Goal: Task Accomplishment & Management: Use online tool/utility

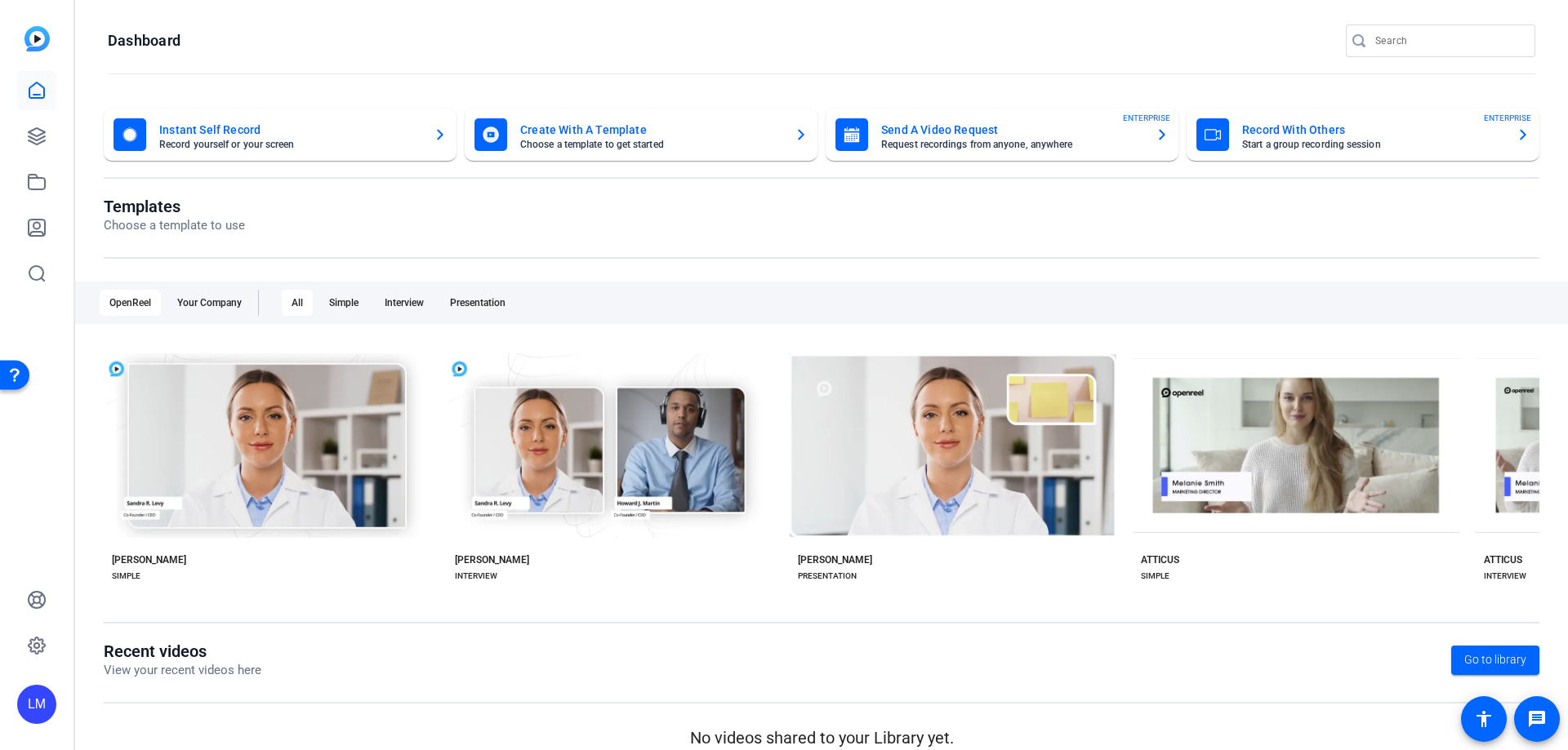
scroll to position [20, 0]
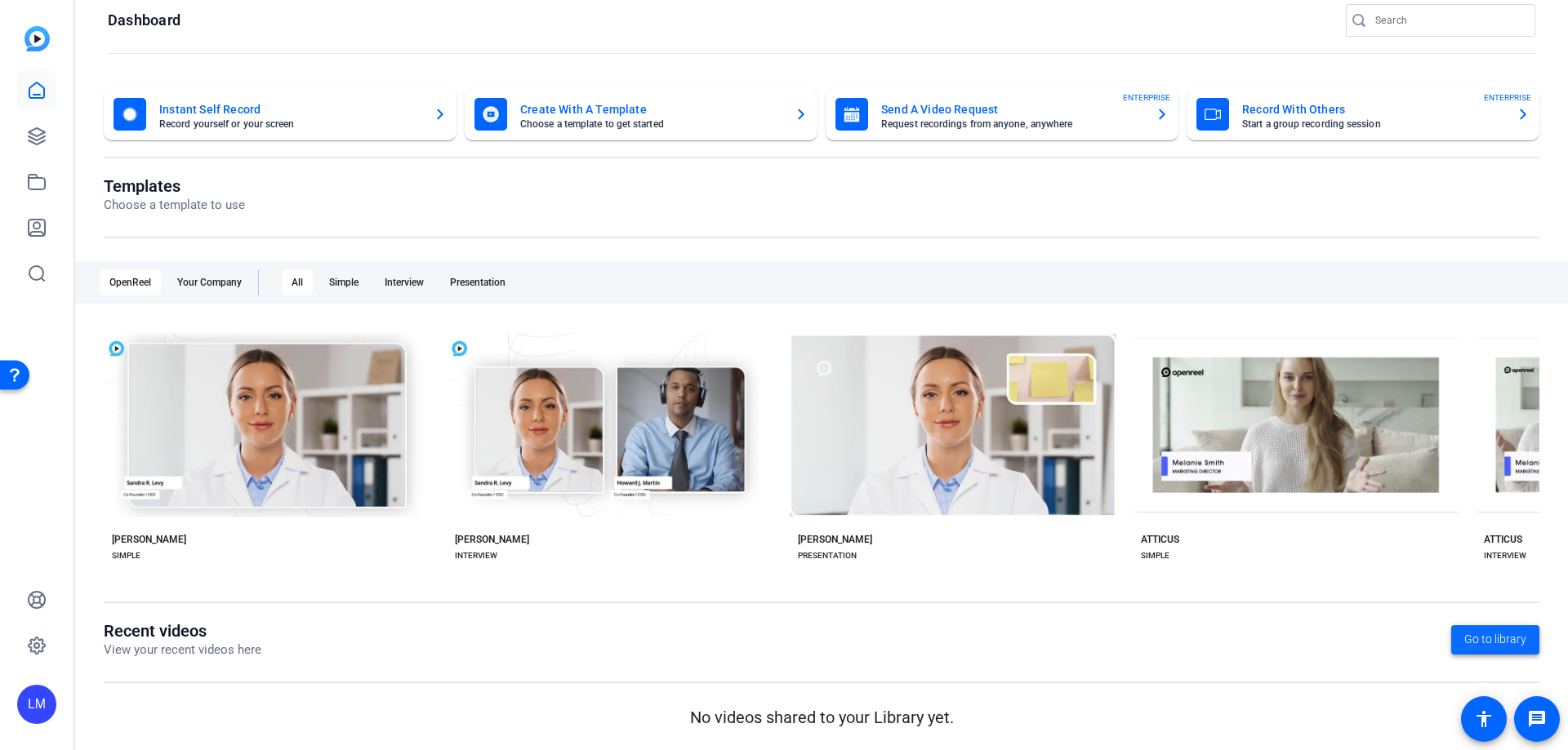
click at [1491, 635] on span "Go to library" at bounding box center [1495, 639] width 62 height 17
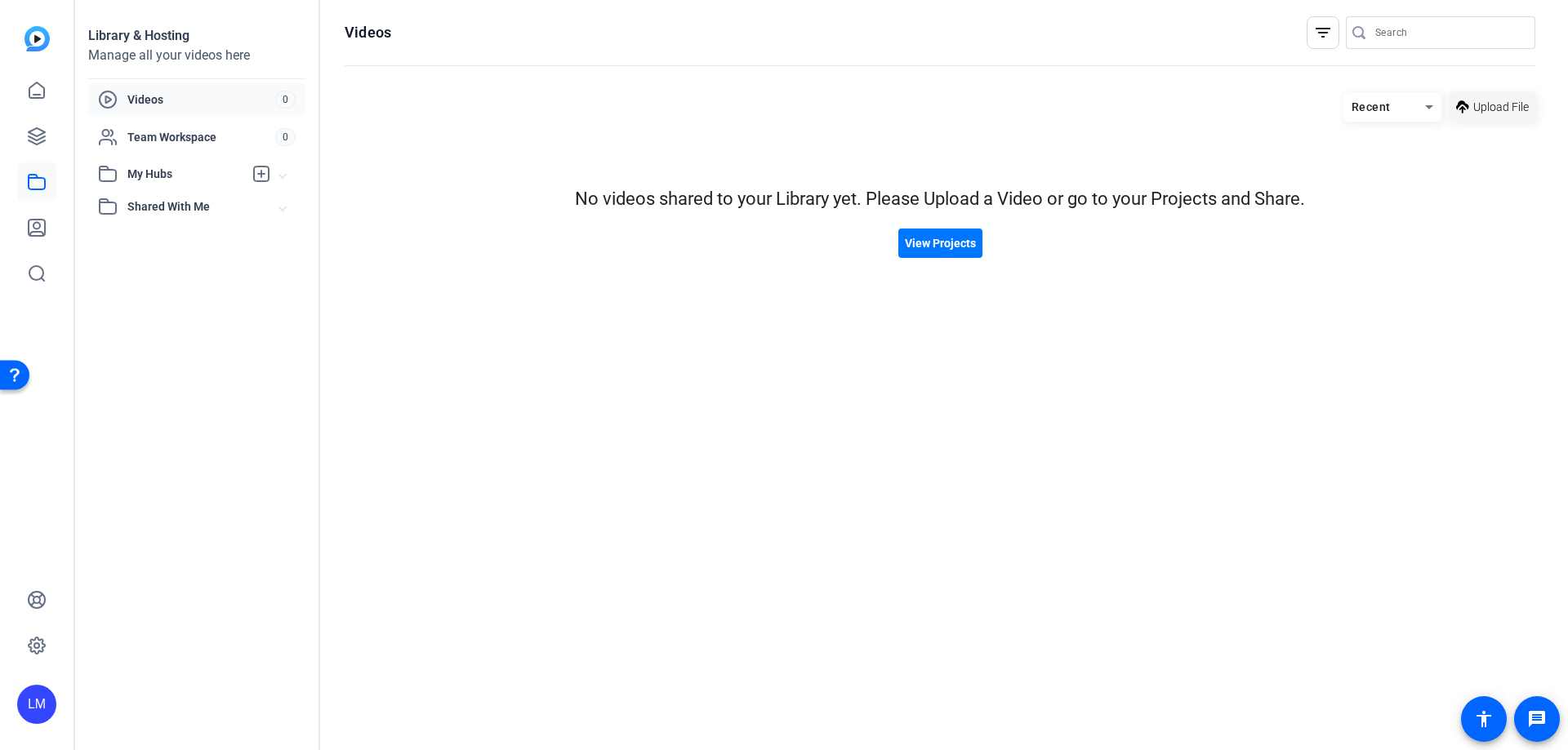
click at [1478, 114] on span "Upload File" at bounding box center [1501, 107] width 56 height 17
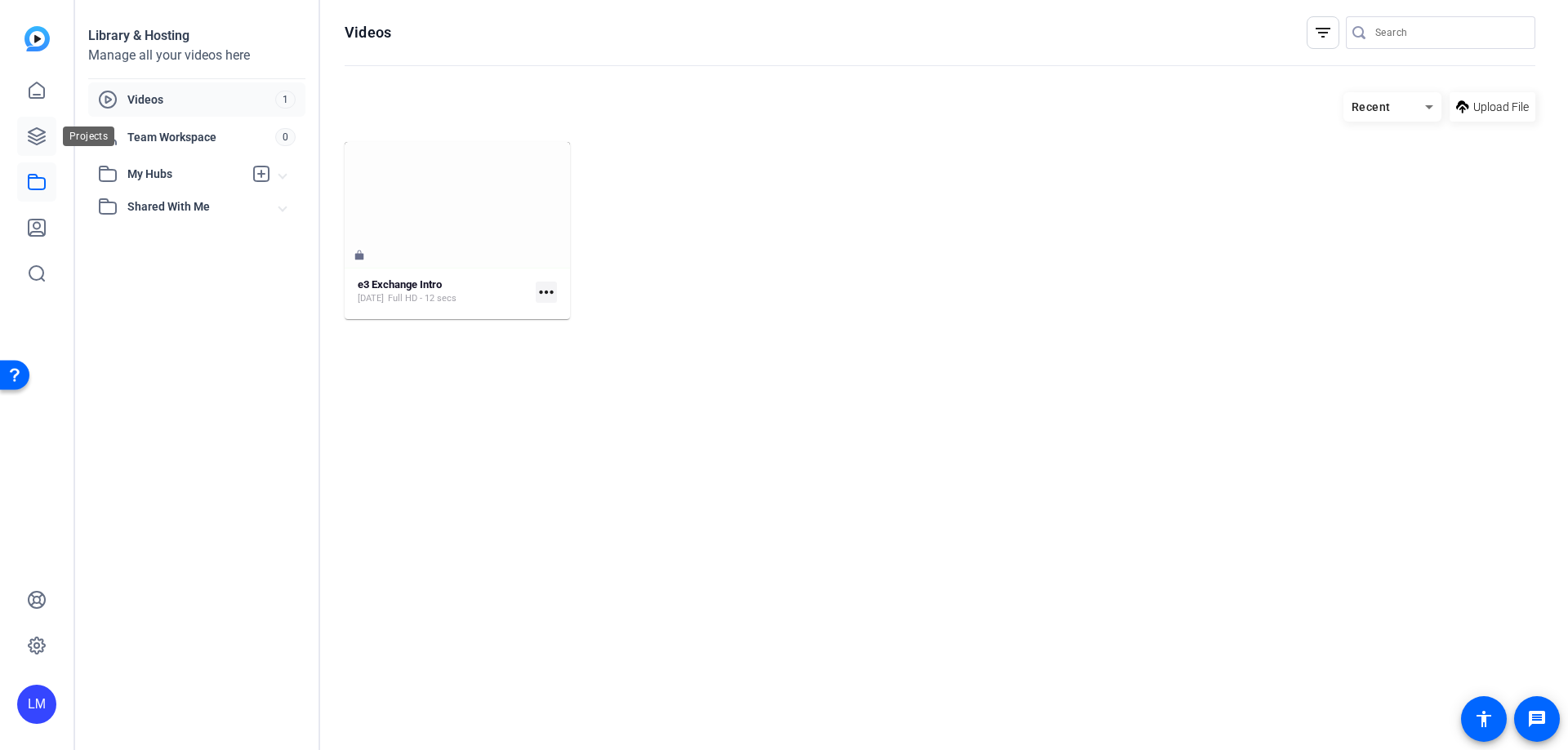
click at [30, 140] on icon at bounding box center [37, 137] width 20 height 20
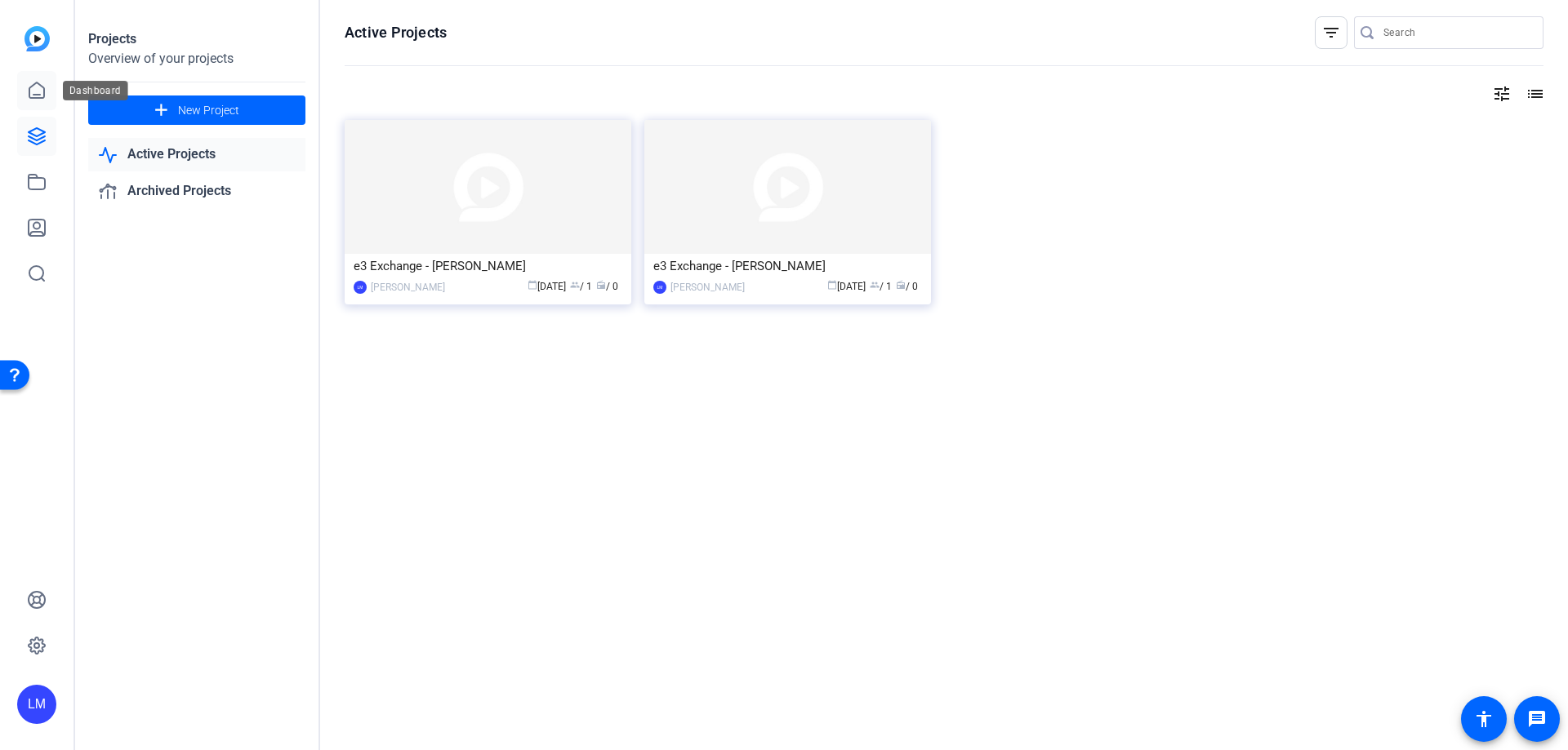
click at [34, 94] on icon at bounding box center [37, 90] width 15 height 16
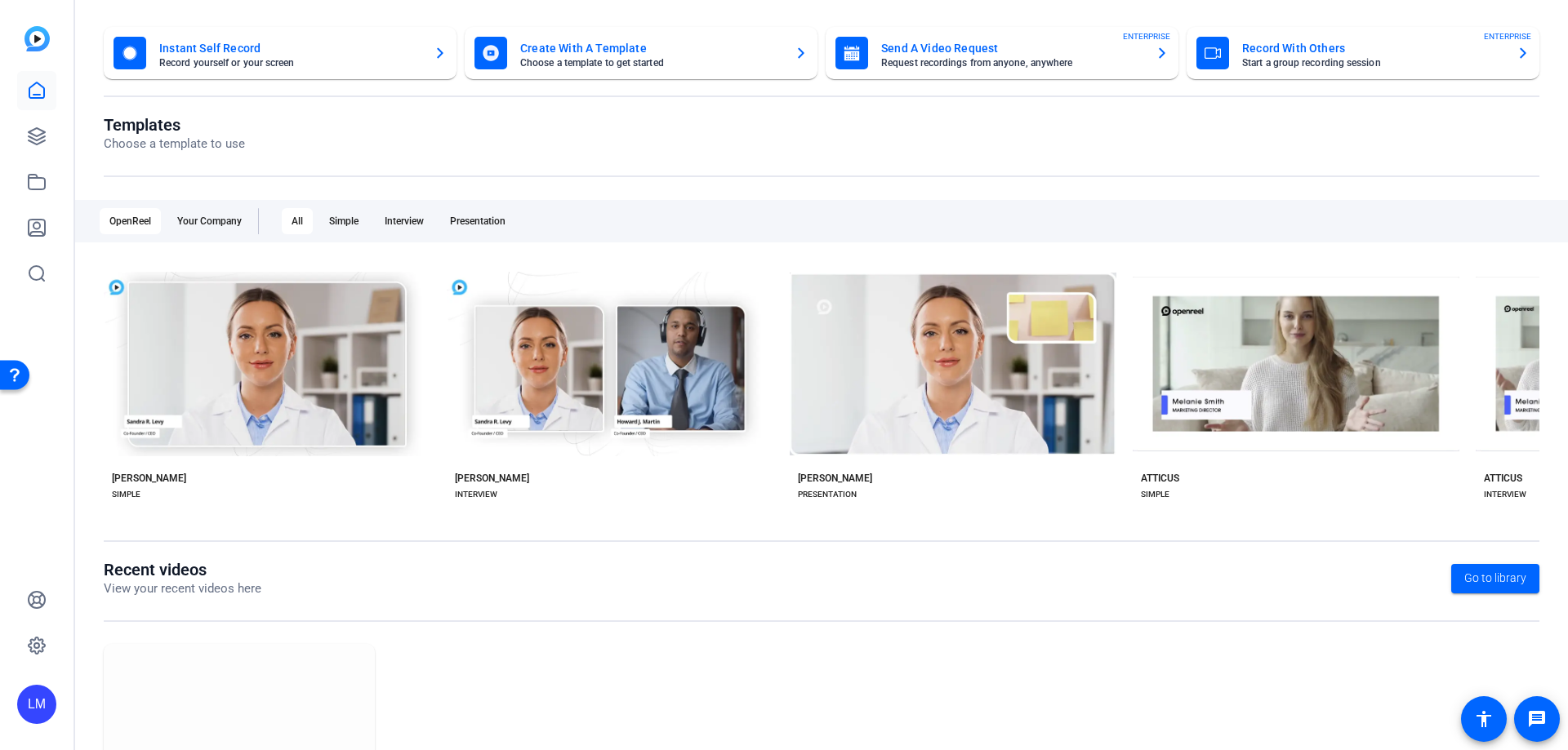
scroll to position [215, 0]
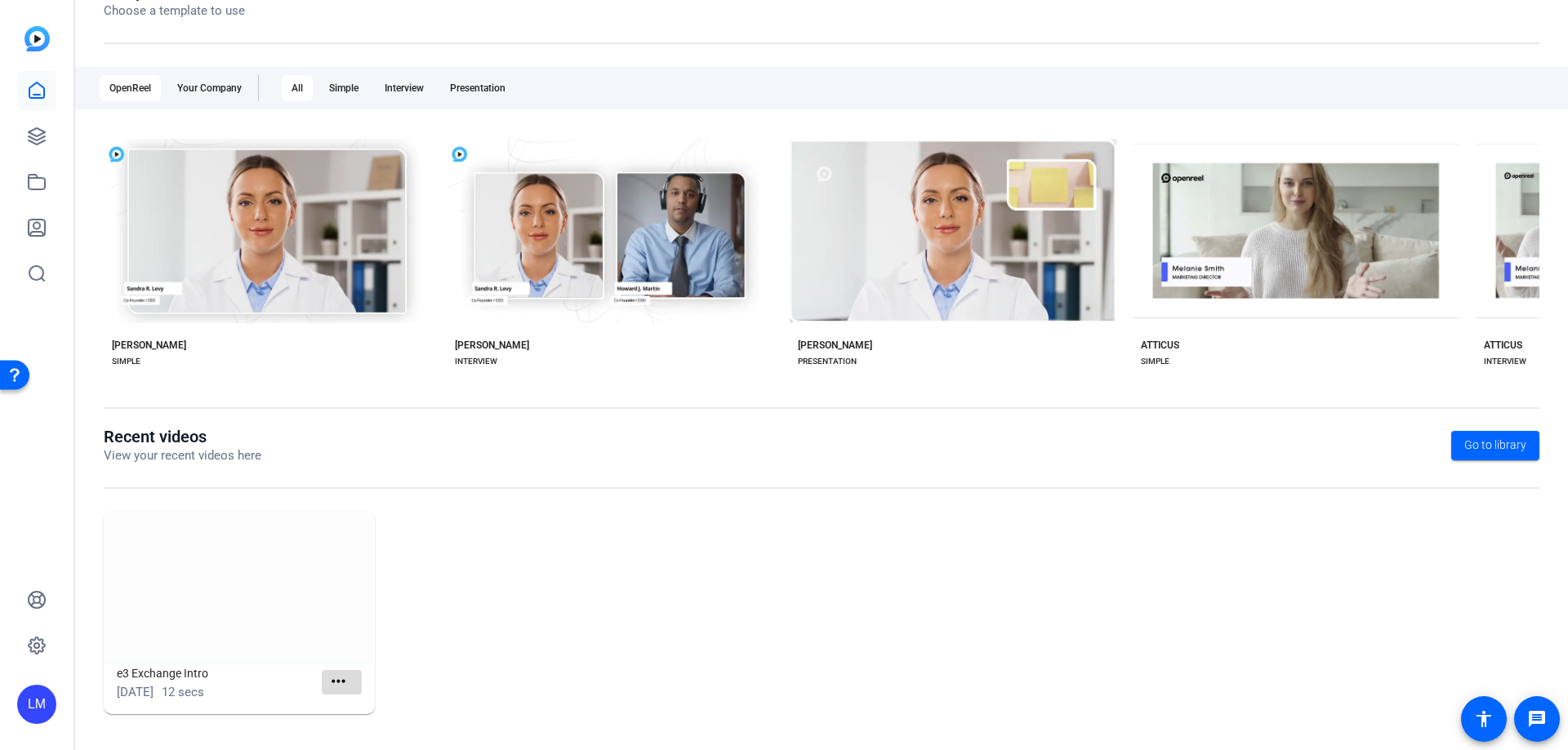
click at [341, 682] on mat-icon "more_horiz" at bounding box center [338, 682] width 20 height 20
click at [517, 599] on div at bounding box center [784, 375] width 1568 height 750
